Goal: Task Accomplishment & Management: Manage account settings

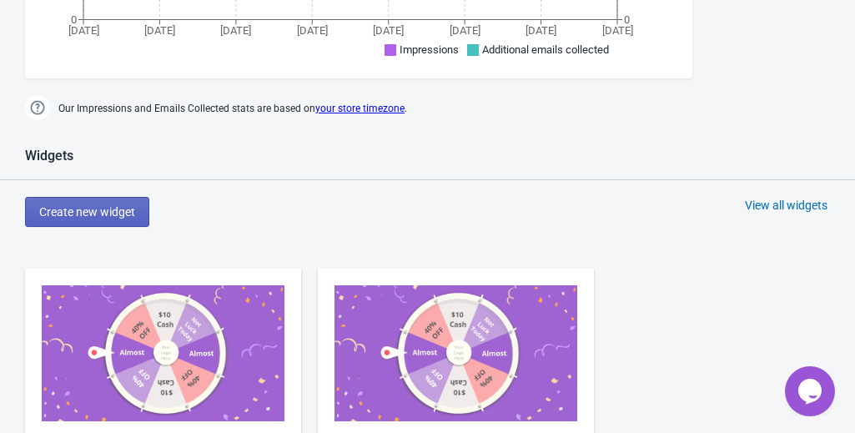
scroll to position [834, 0]
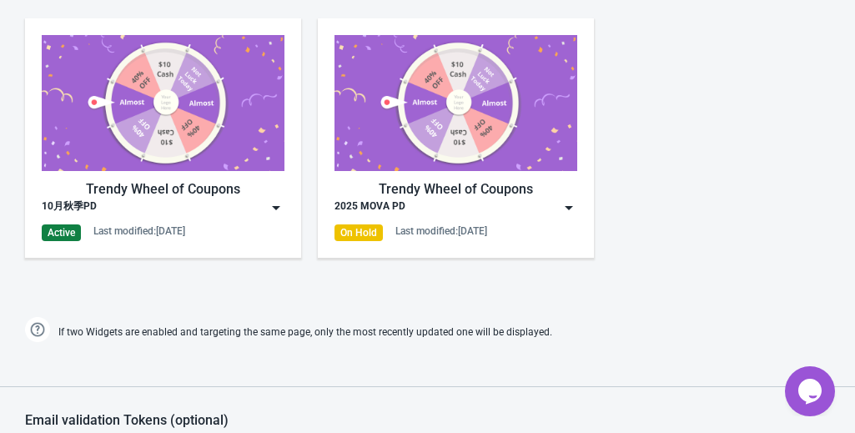
click at [58, 233] on div "Active" at bounding box center [61, 232] width 39 height 17
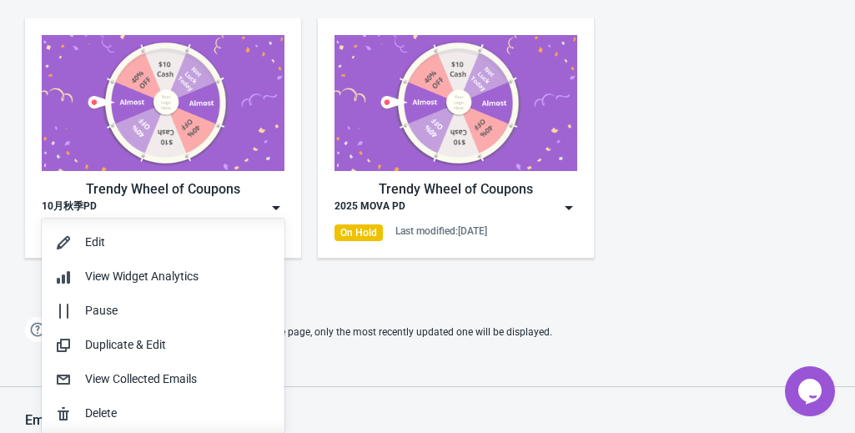
scroll to position [0, 0]
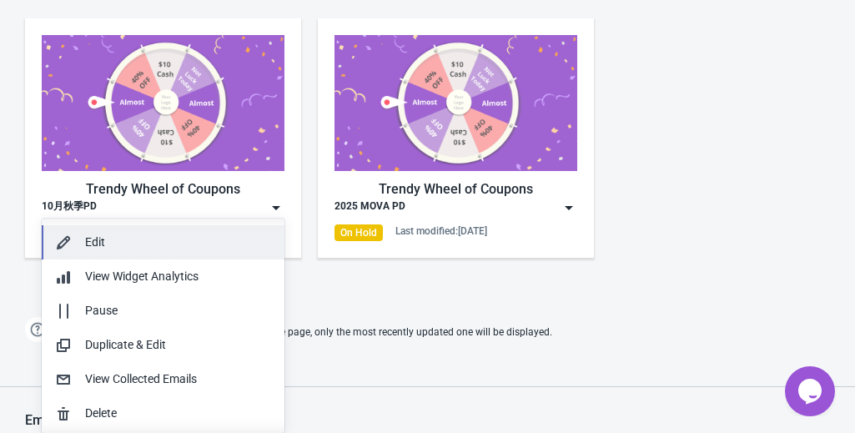
click at [109, 246] on div "Edit" at bounding box center [178, 243] width 186 height 18
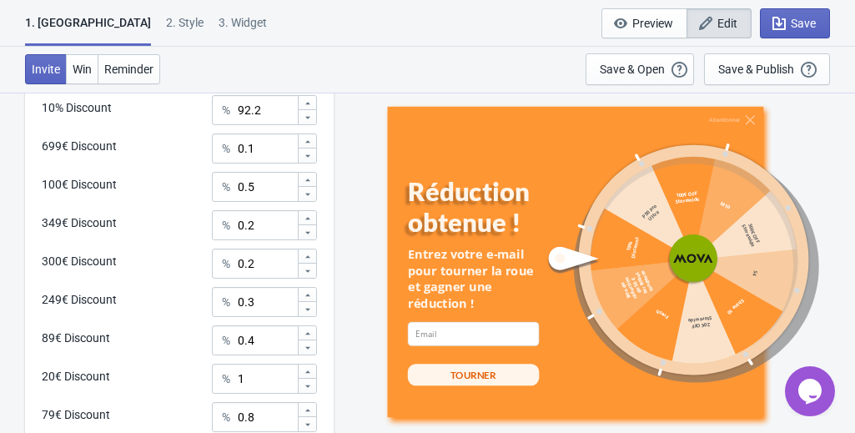
scroll to position [1001, 0]
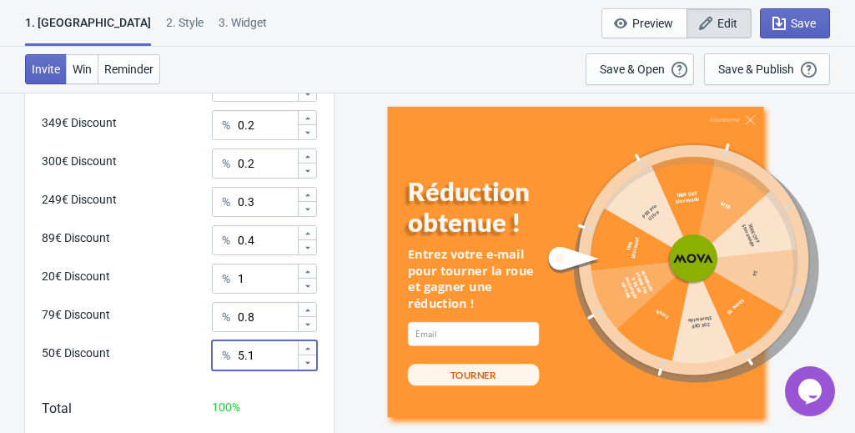
click at [244, 361] on input "5.1" at bounding box center [267, 355] width 60 height 30
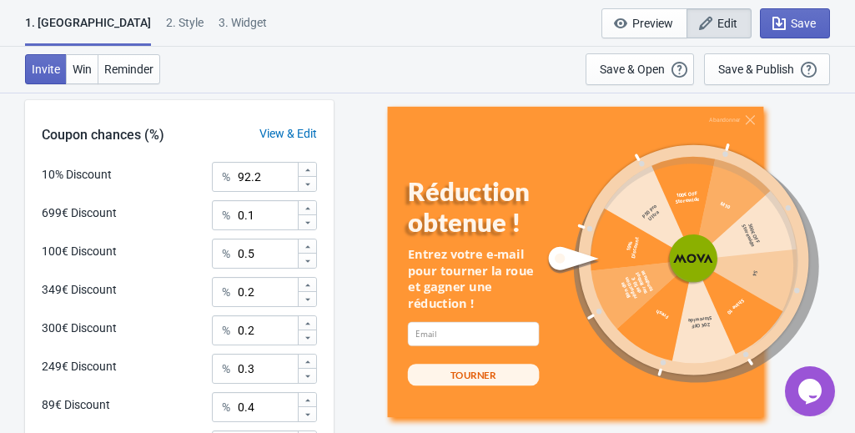
type input "10.1"
drag, startPoint x: 249, startPoint y: 178, endPoint x: 240, endPoint y: 175, distance: 8.7
click at [240, 175] on input "92.2" at bounding box center [267, 177] width 60 height 30
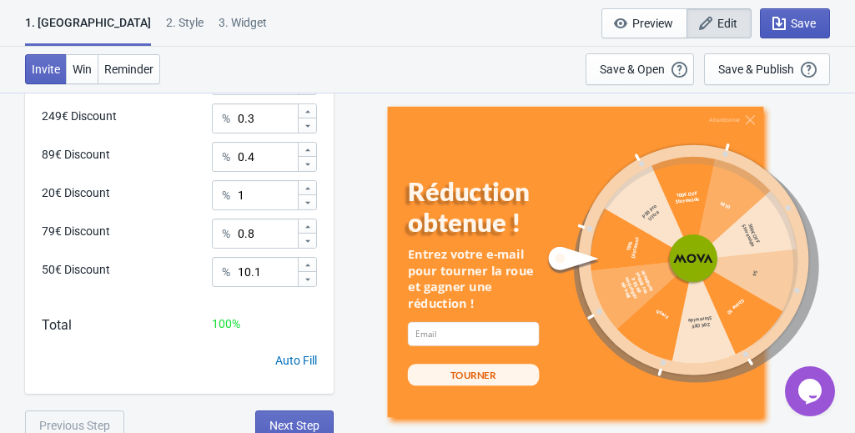
type input "87.2"
click at [795, 25] on span "Save" at bounding box center [803, 23] width 25 height 13
